Goal: Find contact information: Find contact information

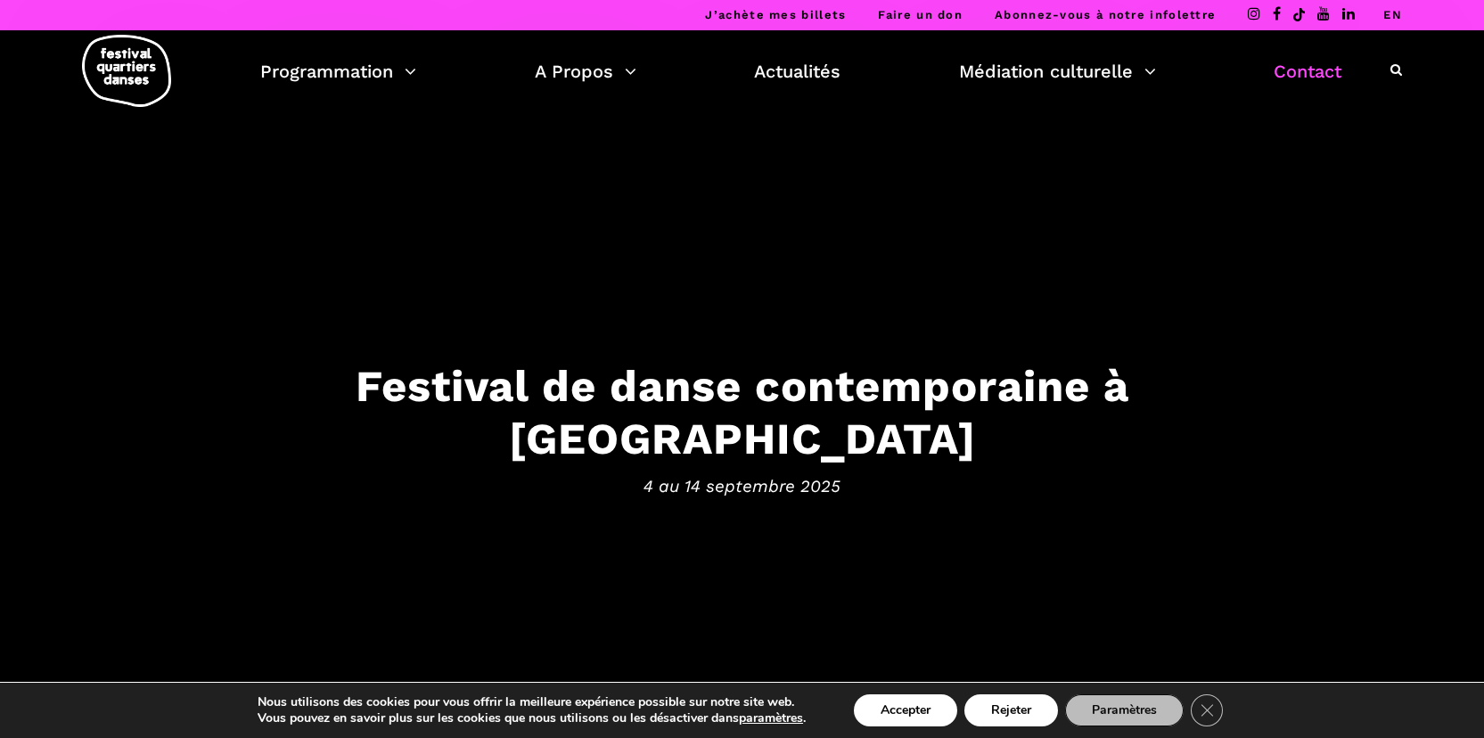
click at [1310, 74] on link "Contact" at bounding box center [1308, 71] width 68 height 30
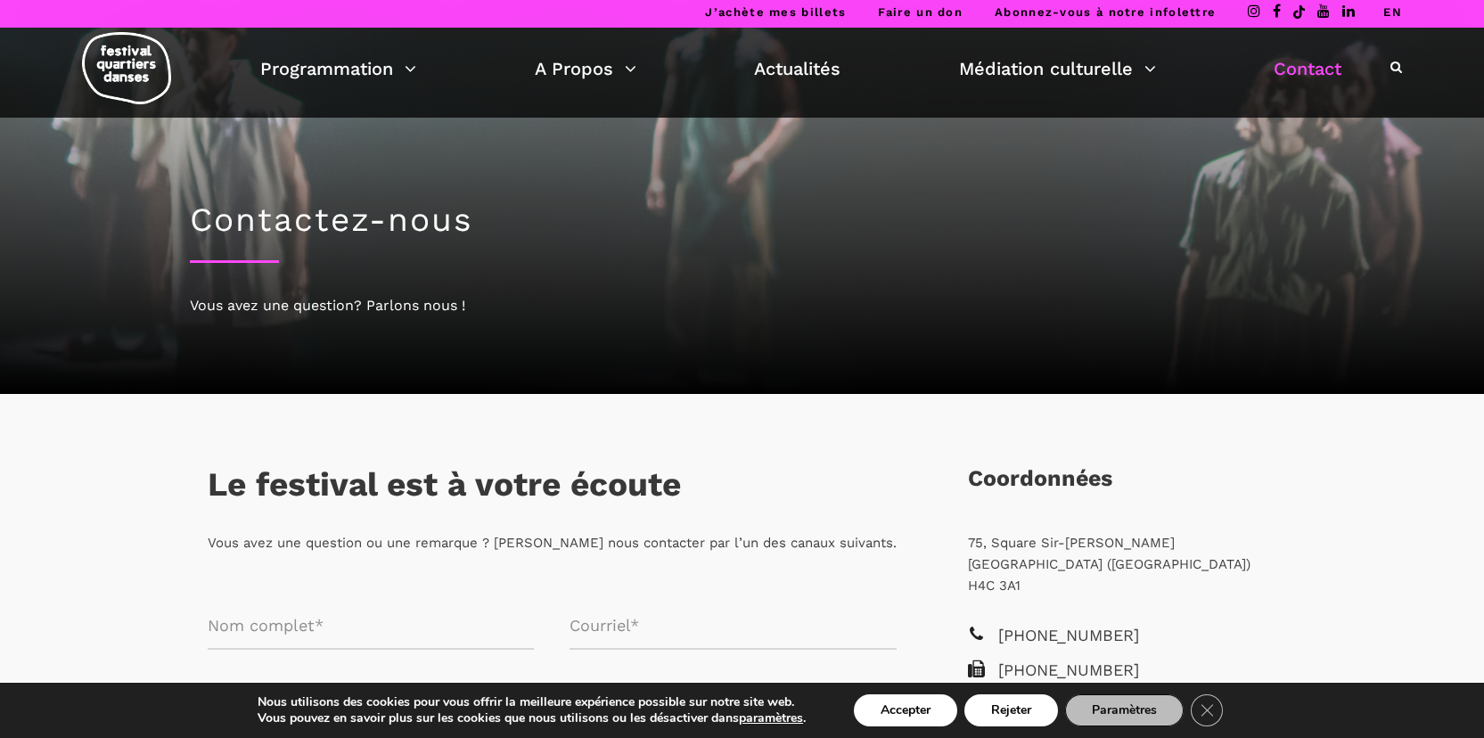
scroll to position [384, 0]
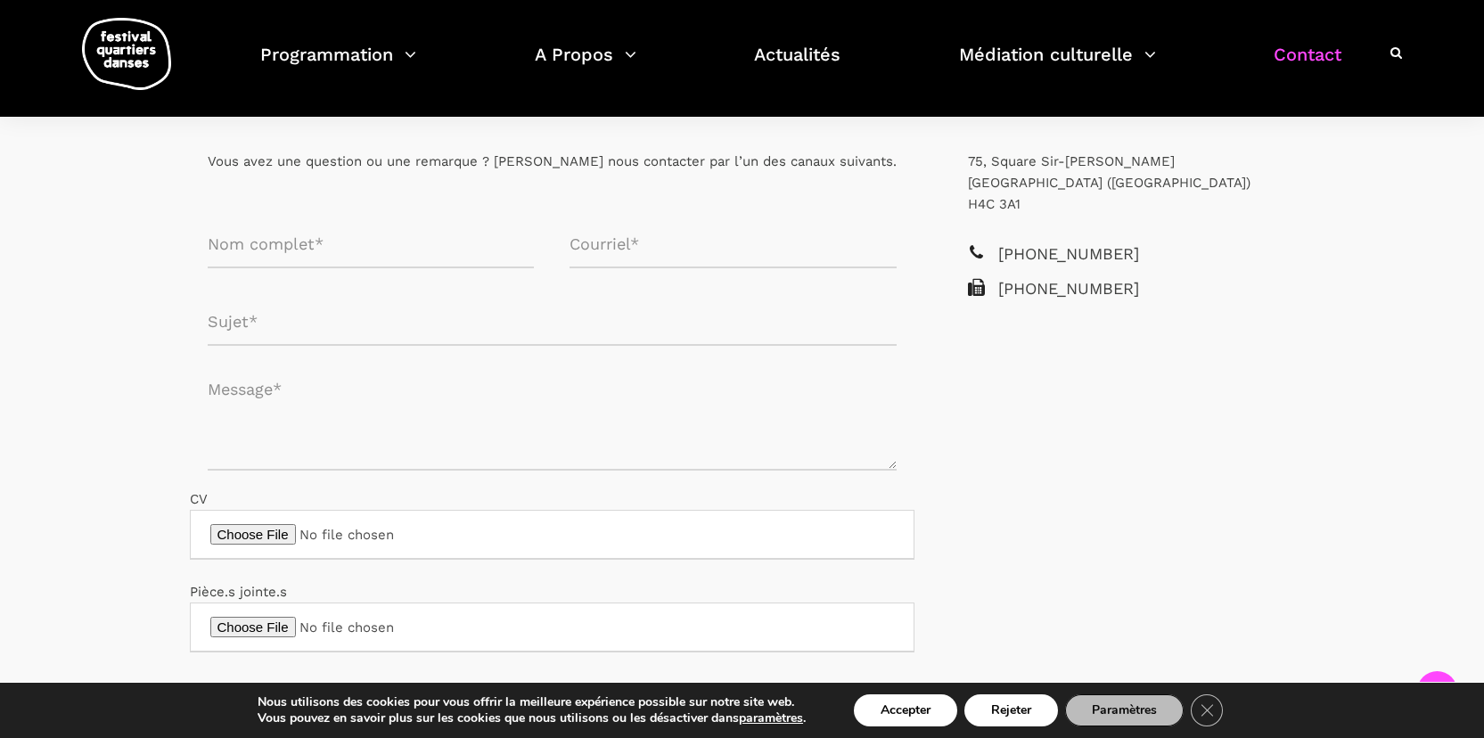
click at [121, 70] on img at bounding box center [126, 54] width 89 height 72
